Goal: Share content

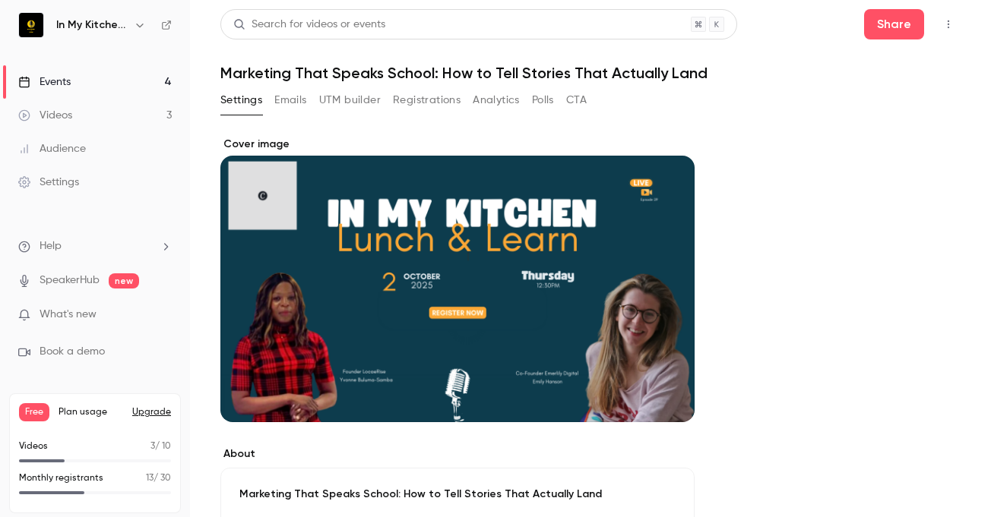
click at [61, 85] on div "Events" at bounding box center [44, 81] width 52 height 15
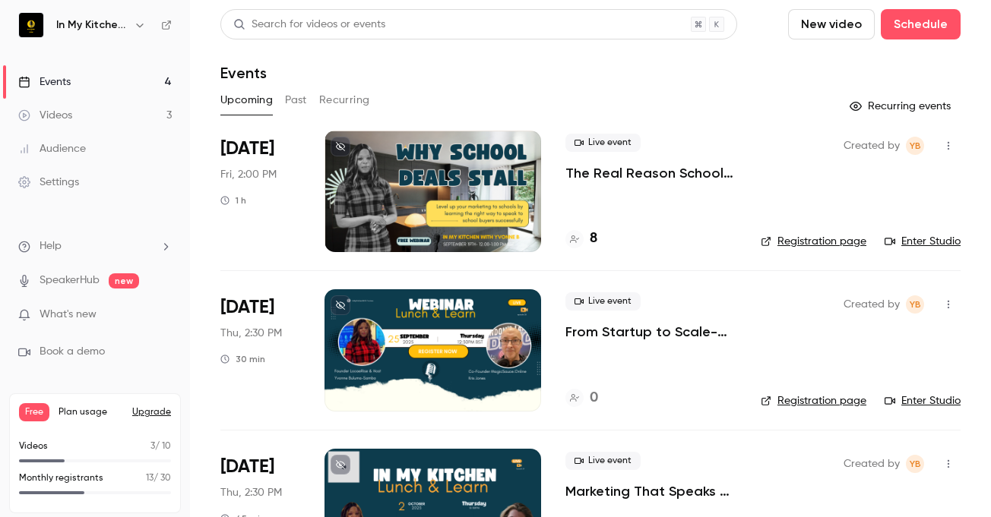
click at [614, 336] on p "From Startup to Scale-Up: Lessons in Growth & Investment for School Vendors" at bounding box center [650, 332] width 171 height 18
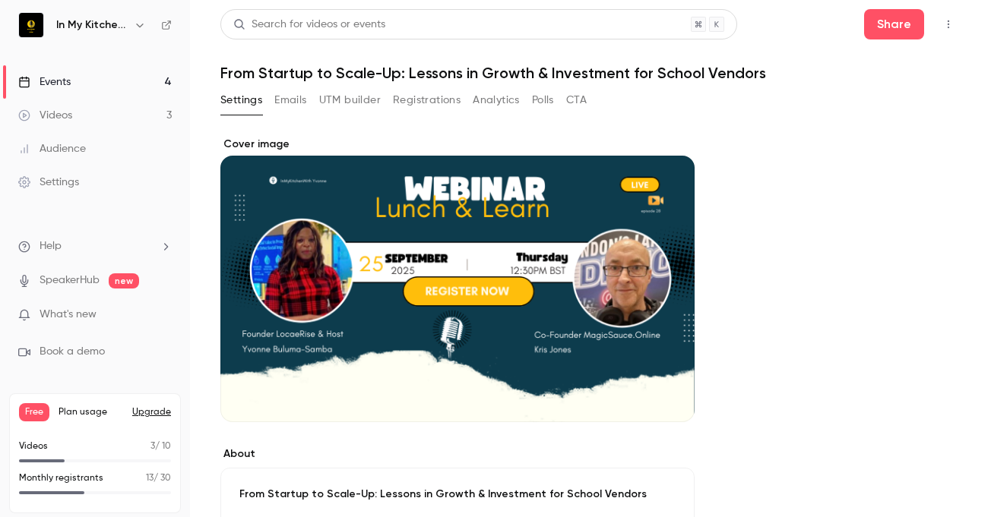
click at [614, 336] on div "Cover image" at bounding box center [457, 280] width 474 height 286
click at [0, 0] on input "Cover image" at bounding box center [0, 0] width 0 height 0
click at [864, 17] on button "Share" at bounding box center [894, 24] width 60 height 30
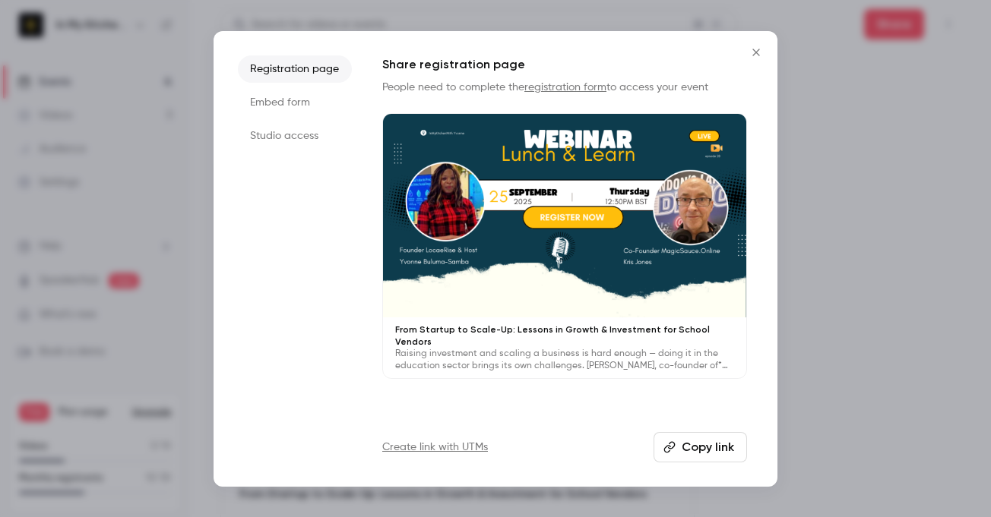
click at [695, 454] on button "Copy link" at bounding box center [699, 447] width 93 height 30
click at [752, 50] on icon "Close" at bounding box center [756, 52] width 18 height 12
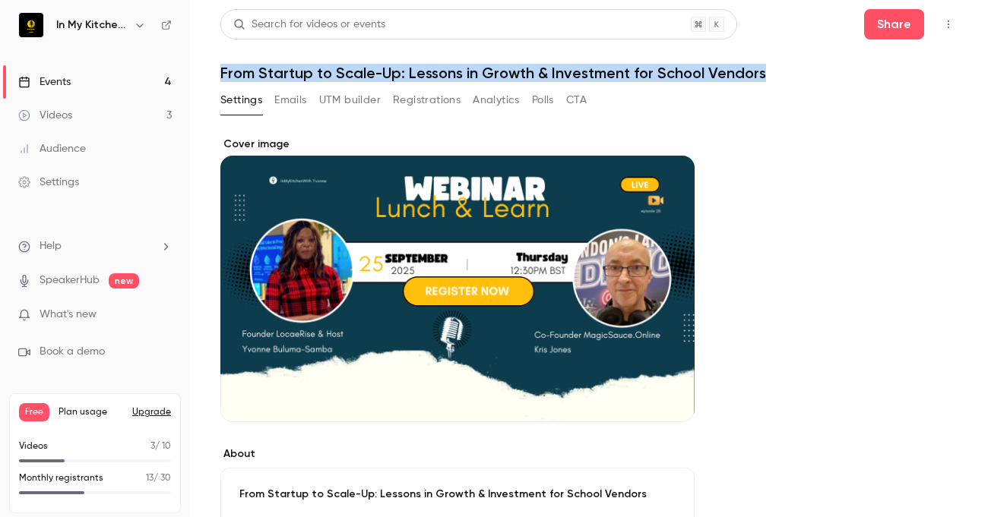
drag, startPoint x: 762, startPoint y: 74, endPoint x: 223, endPoint y: 72, distance: 538.7
click at [223, 72] on h1 "From Startup to Scale-Up: Lessons in Growth & Investment for School Vendors" at bounding box center [590, 73] width 740 height 18
copy h1 "From Startup to Scale-Up: Lessons in Growth & Investment for School Vendors"
